Goal: Navigation & Orientation: Find specific page/section

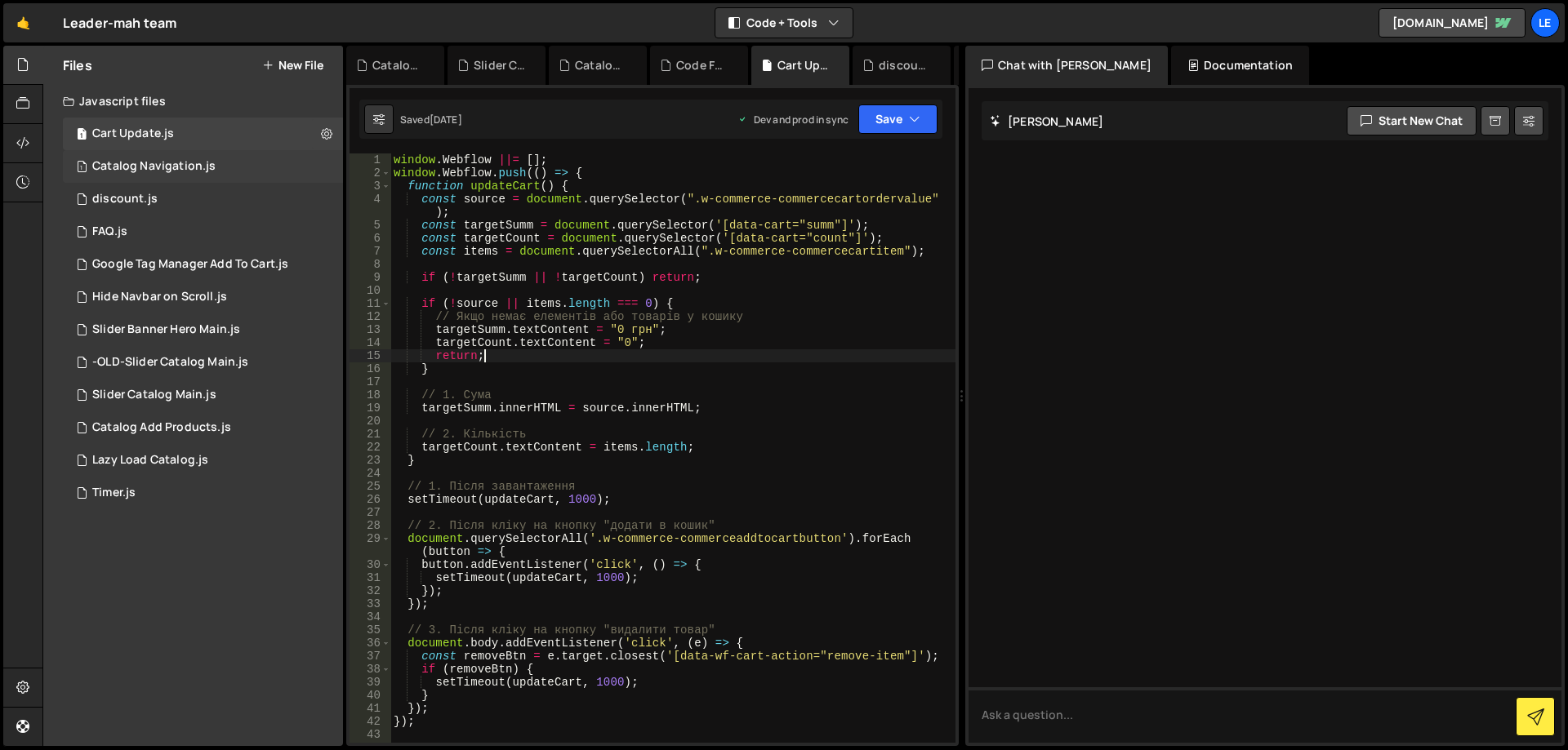
click at [204, 168] on div "Catalog Navigation.js" at bounding box center [154, 166] width 124 height 15
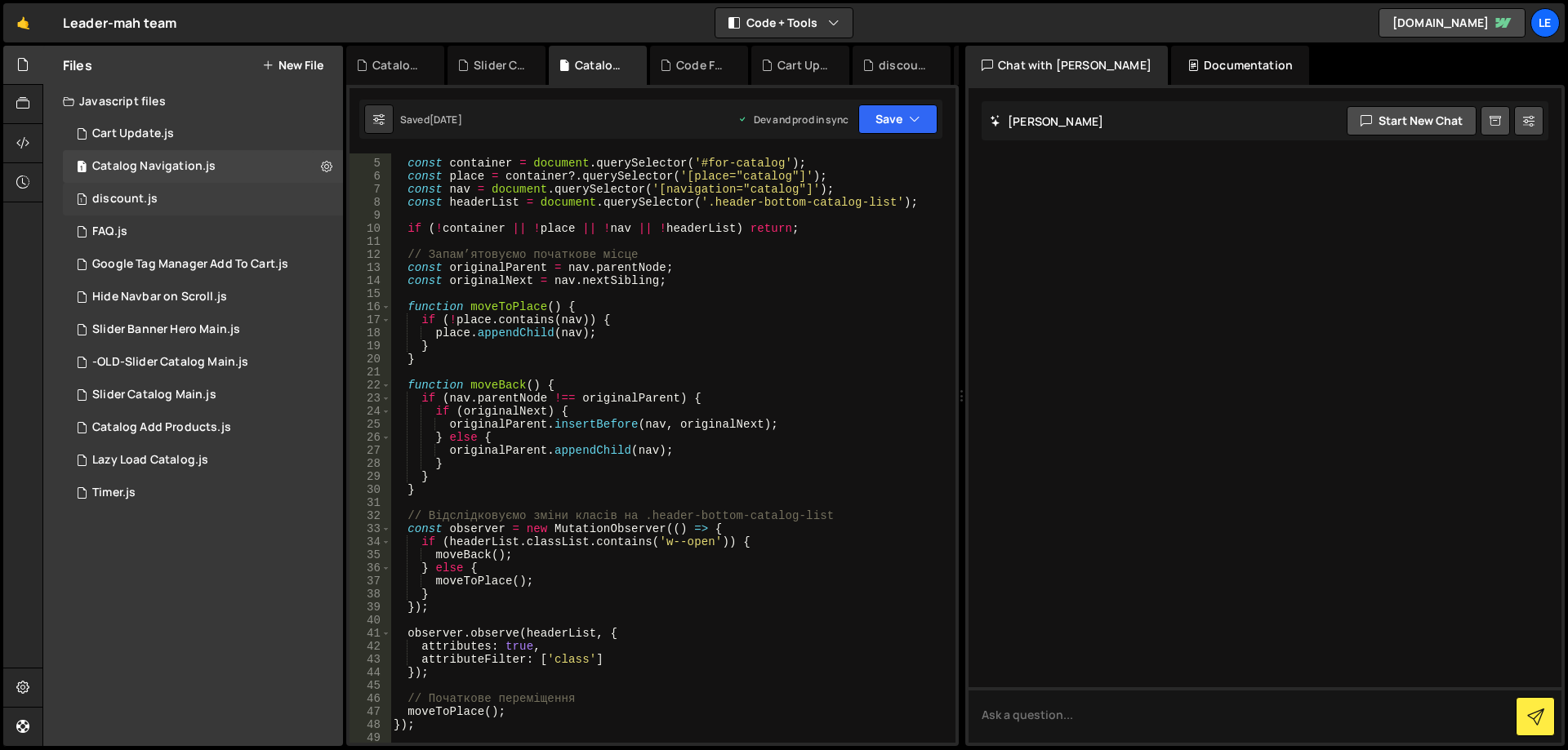
click at [206, 195] on div "1 discount.js 0" at bounding box center [203, 199] width 280 height 33
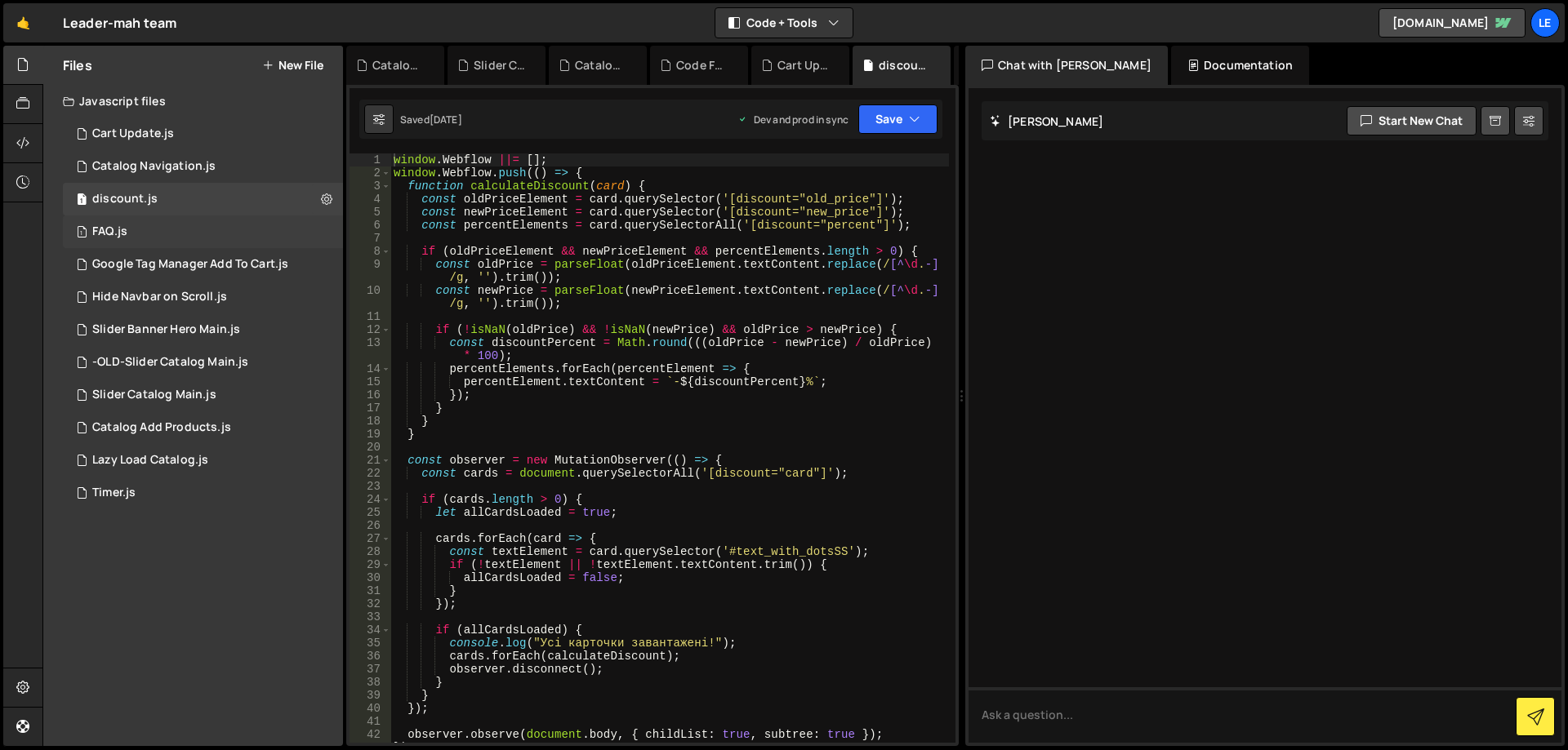
click at [204, 242] on div "1 FAQ.js 0" at bounding box center [203, 232] width 280 height 33
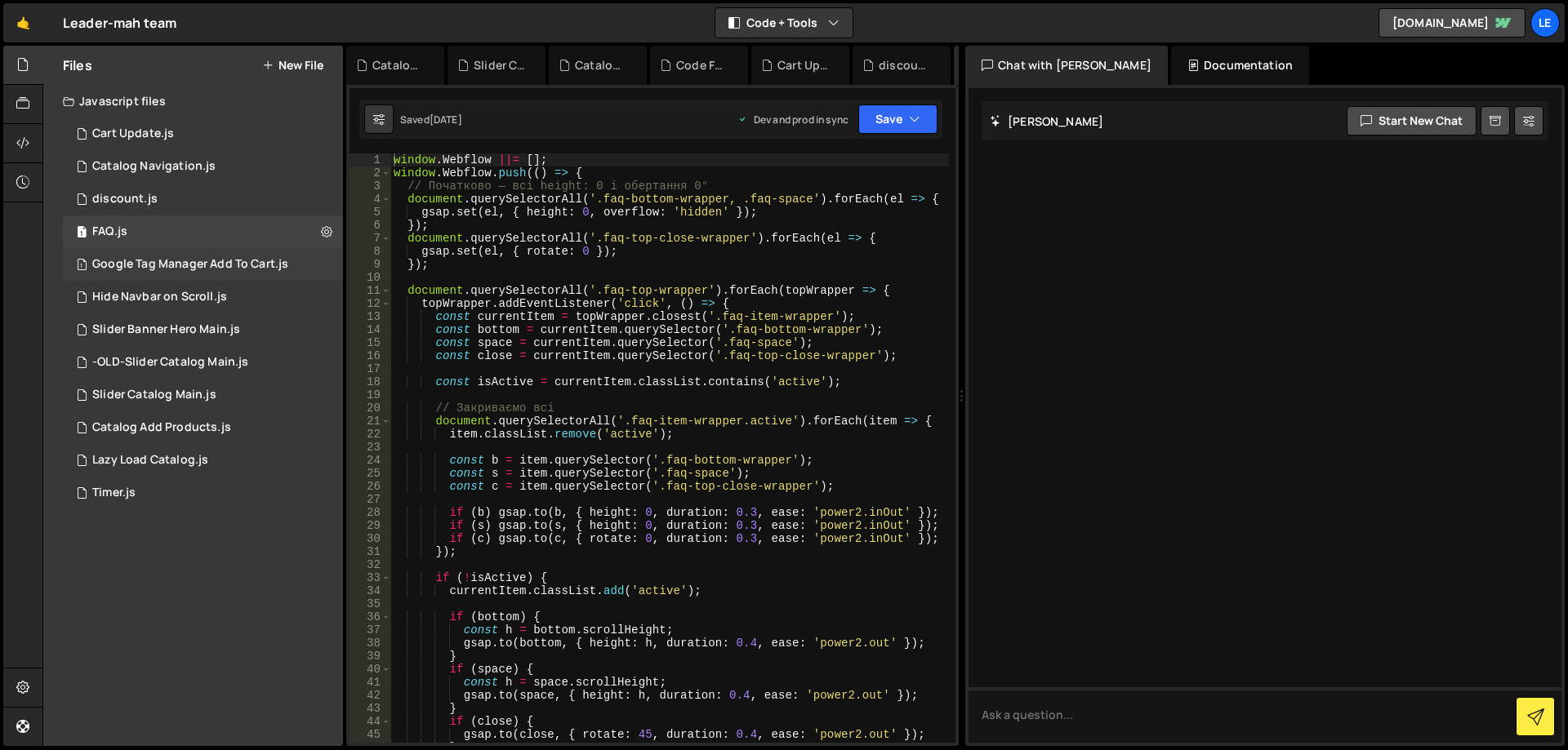
click at [202, 276] on div "1 Google Tag Manager Add To Cart.js 0" at bounding box center [203, 264] width 280 height 33
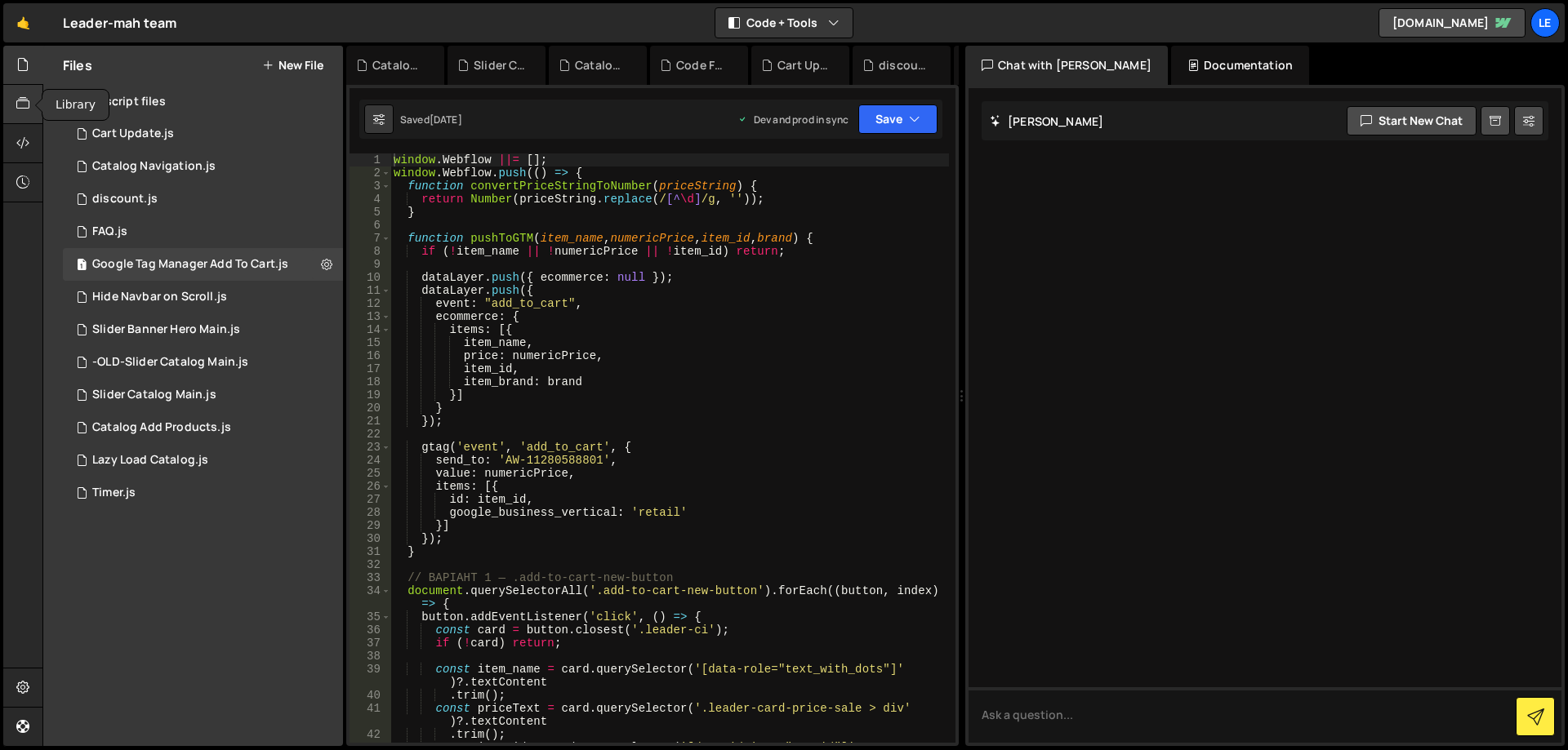
click at [34, 98] on div at bounding box center [23, 105] width 40 height 39
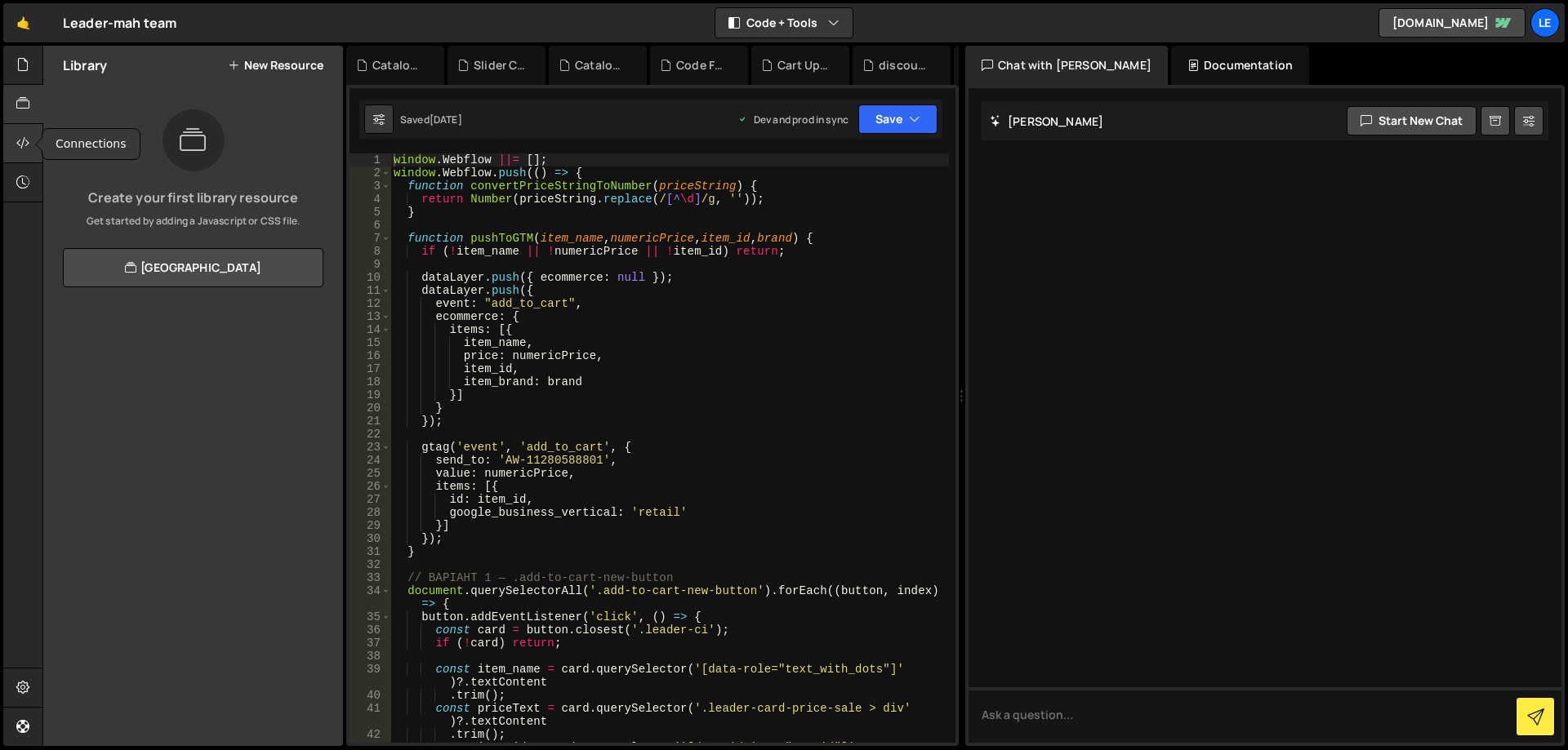
click at [19, 144] on icon at bounding box center [22, 143] width 13 height 18
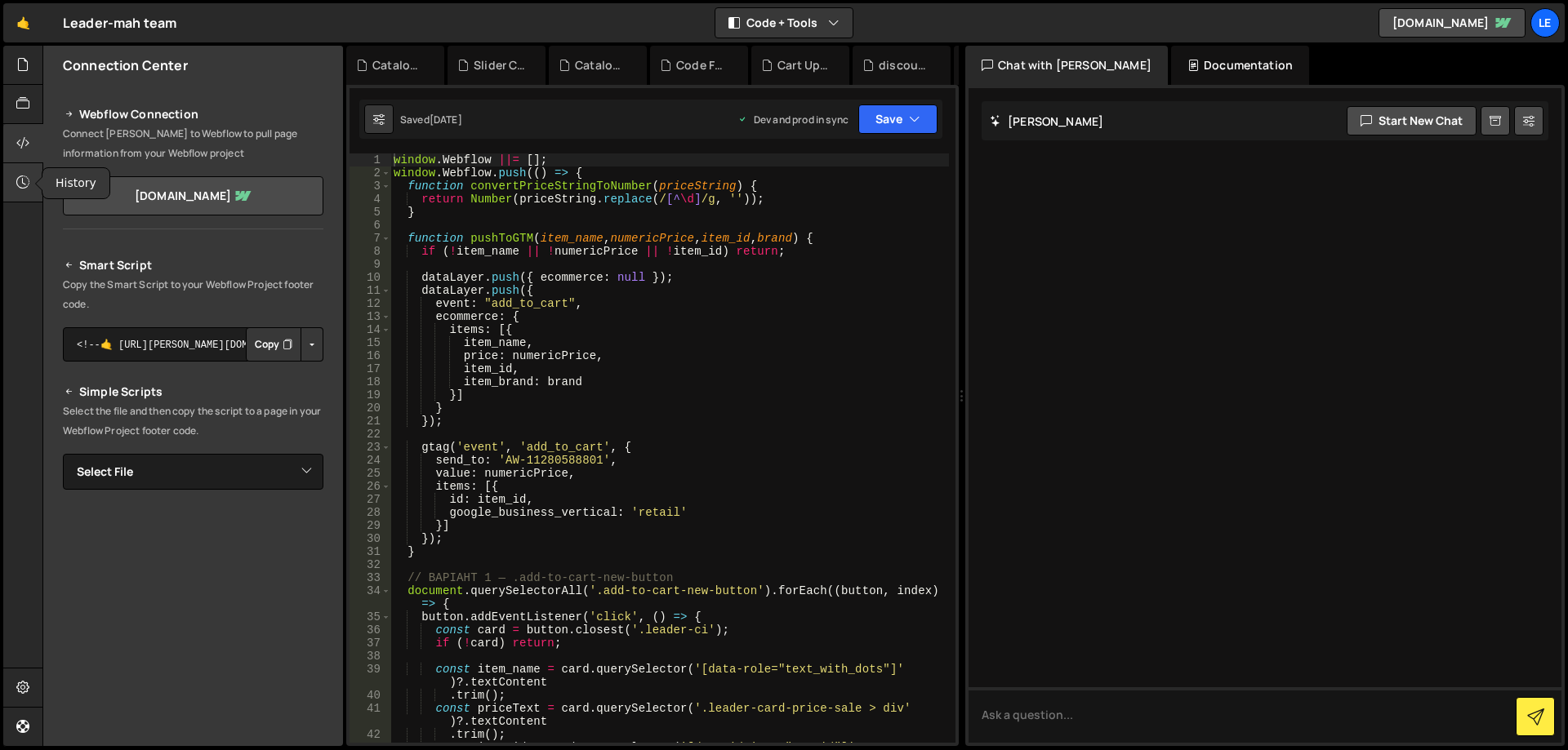
click at [10, 176] on div at bounding box center [23, 183] width 40 height 39
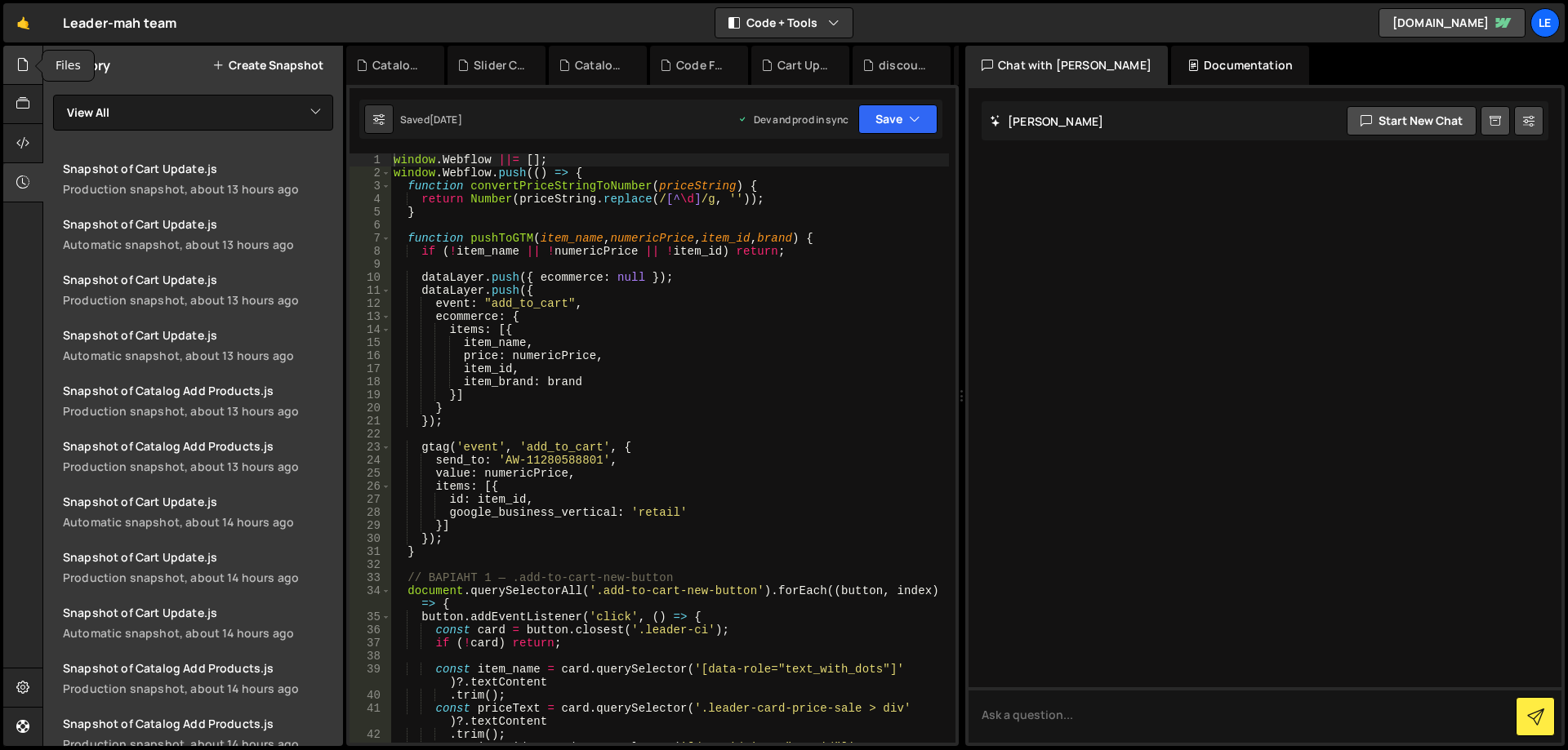
click at [29, 72] on icon at bounding box center [22, 64] width 13 height 18
